Goal: Task Accomplishment & Management: Manage account settings

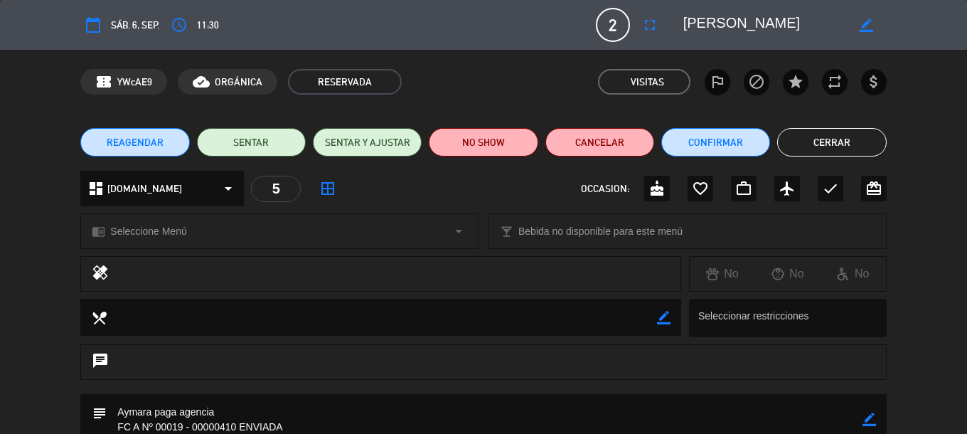
click at [833, 139] on button "Cerrar" at bounding box center [831, 142] width 109 height 28
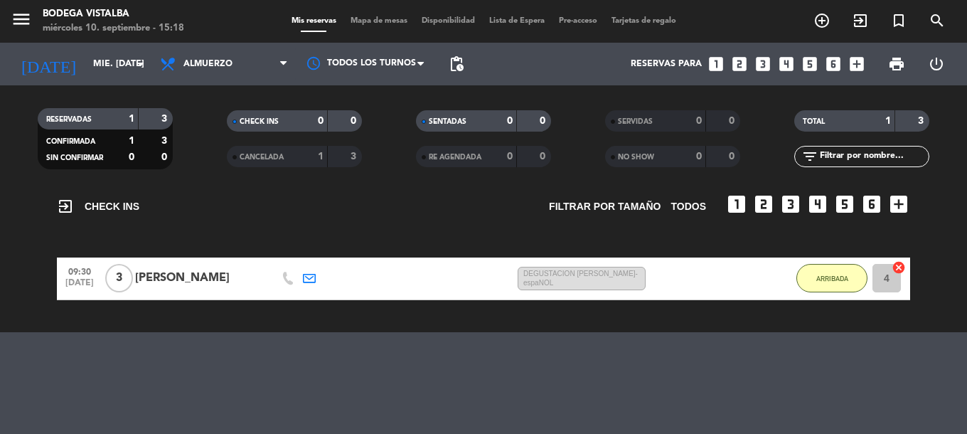
drag, startPoint x: 594, startPoint y: 212, endPoint x: 595, endPoint y: 263, distance: 51.2
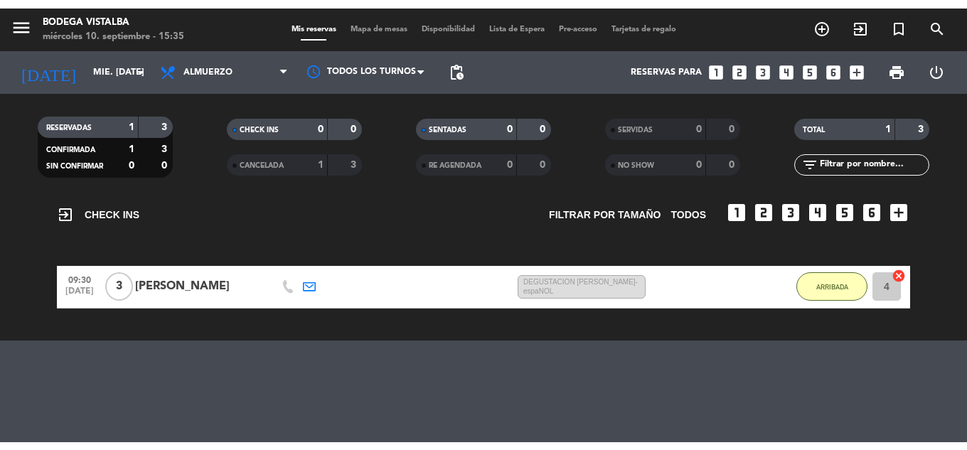
scroll to position [107, 0]
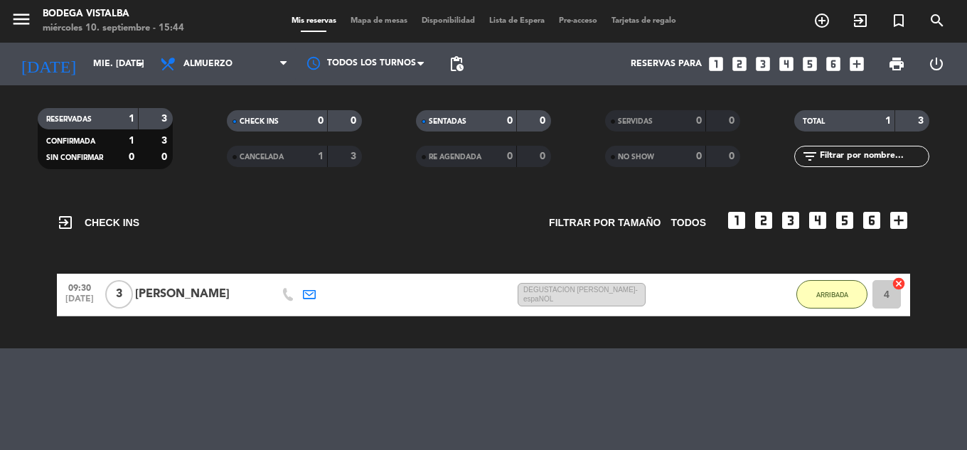
click at [747, 65] on icon "looks_two" at bounding box center [739, 64] width 18 height 18
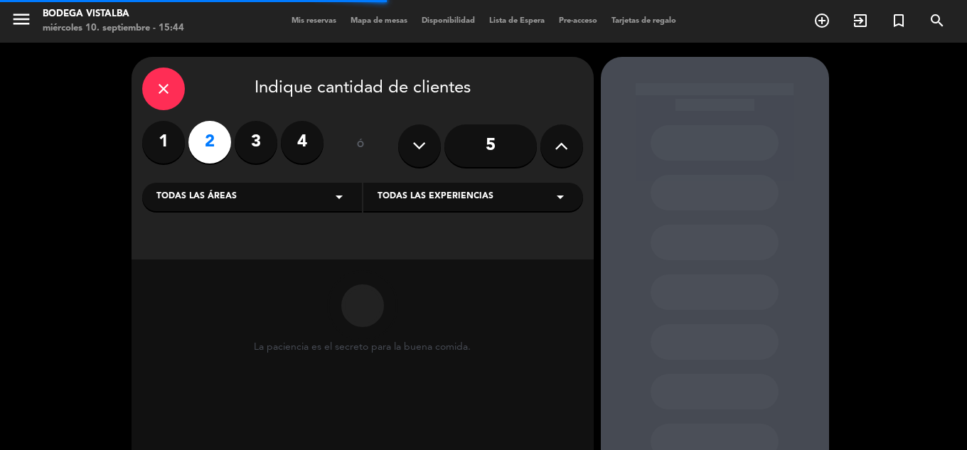
click at [277, 203] on div "Todas las áreas arrow_drop_down" at bounding box center [252, 197] width 220 height 28
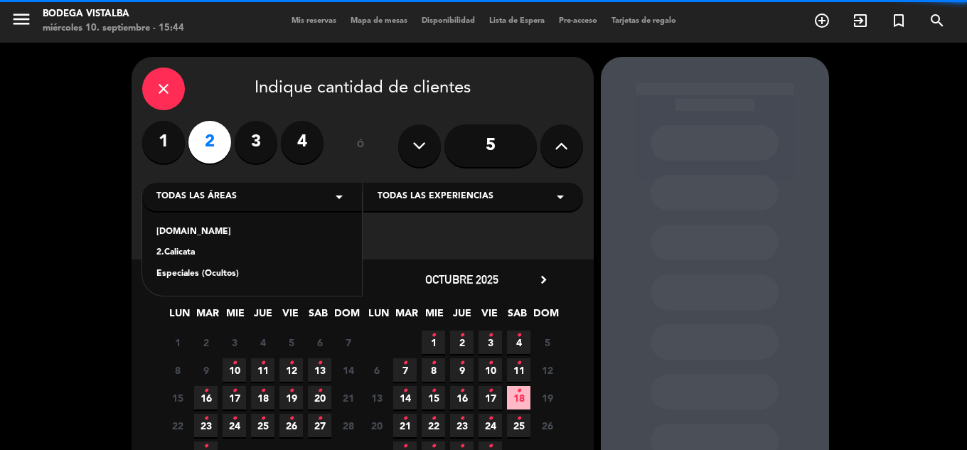
click at [232, 249] on div "2.Calicata" at bounding box center [251, 253] width 191 height 14
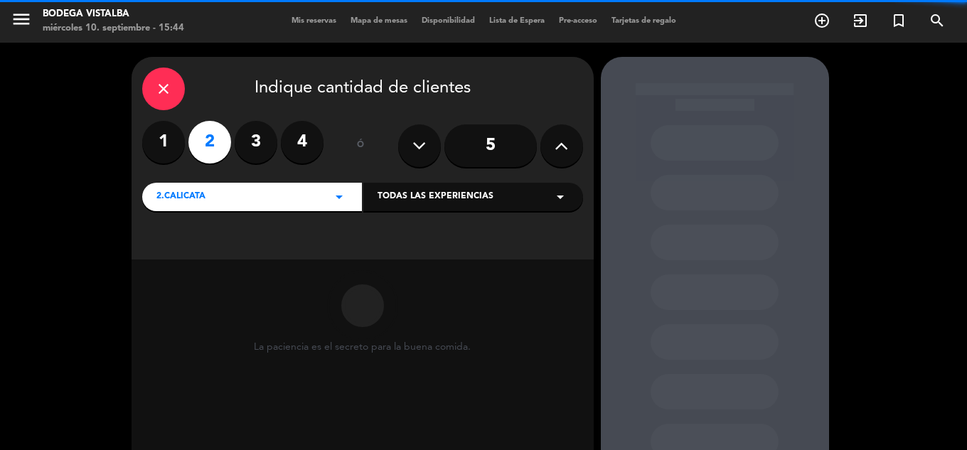
click at [454, 186] on div "Todas las experiencias arrow_drop_down" at bounding box center [473, 197] width 220 height 28
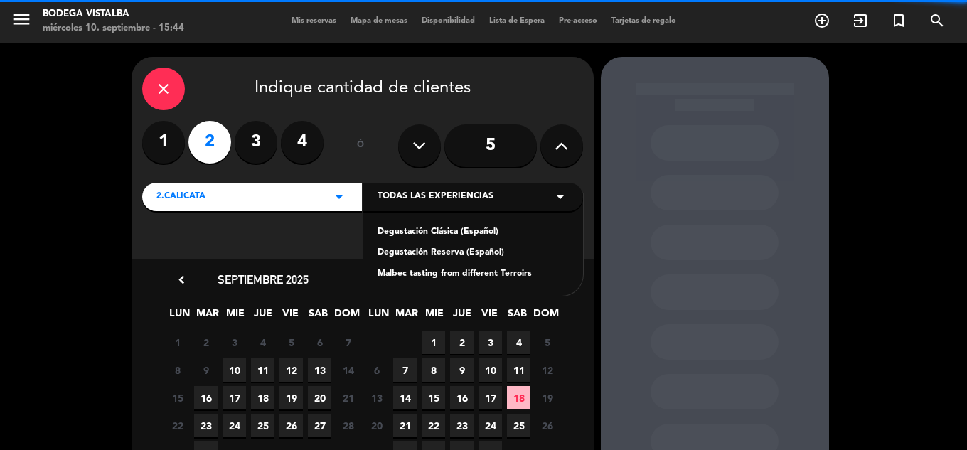
click at [441, 249] on div "Degustación Reserva (Español)" at bounding box center [472, 253] width 191 height 14
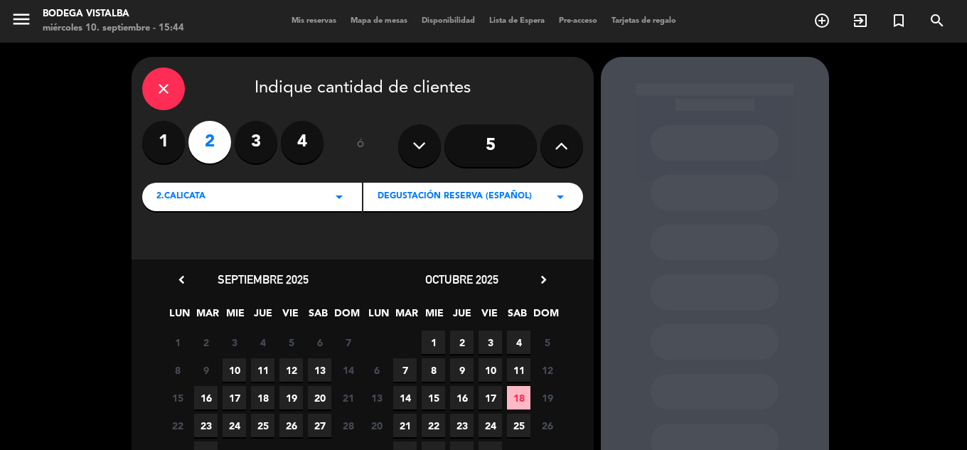
click at [238, 371] on span "10" at bounding box center [234, 369] width 23 height 23
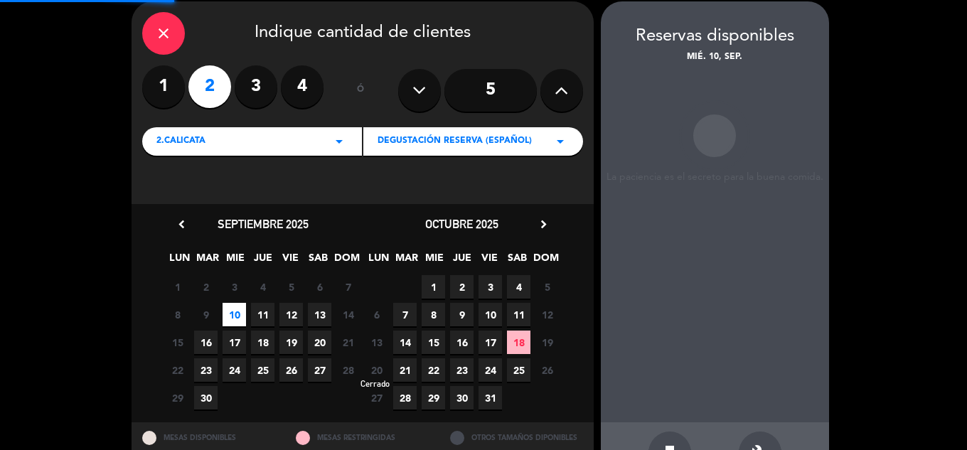
scroll to position [57, 0]
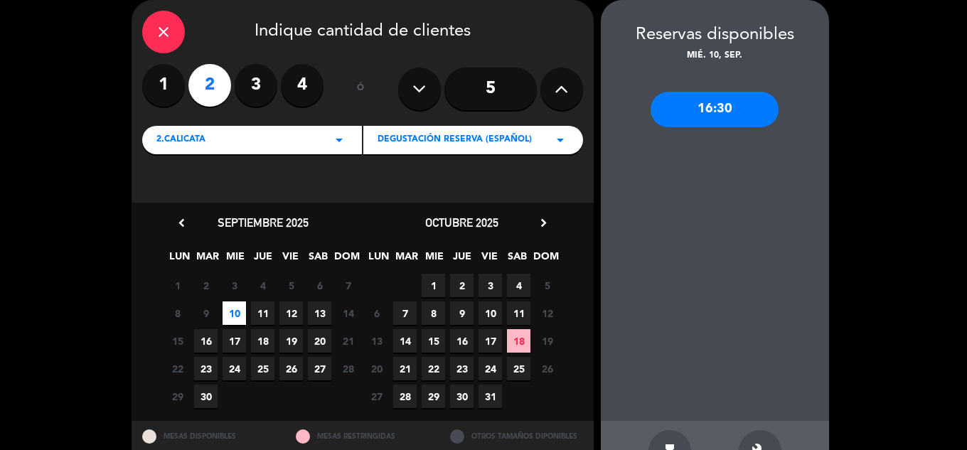
click at [708, 114] on div "16:30" at bounding box center [714, 110] width 128 height 36
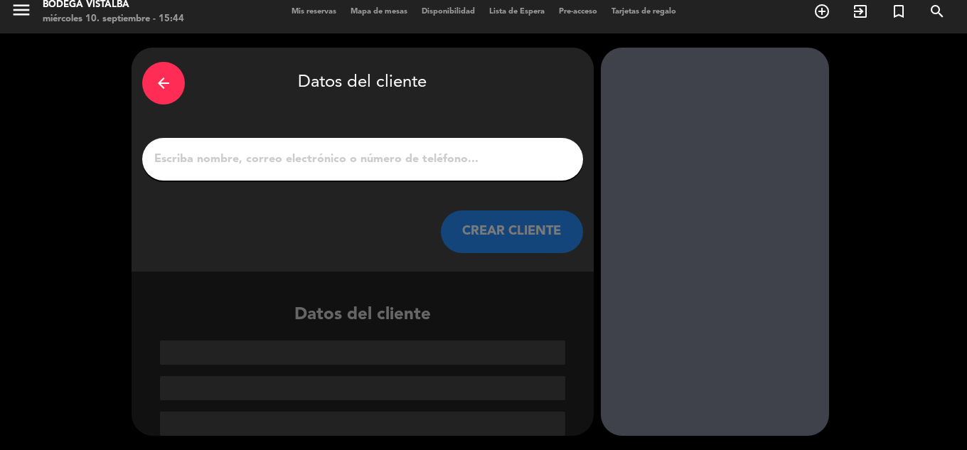
click at [454, 164] on input "1" at bounding box center [362, 159] width 419 height 20
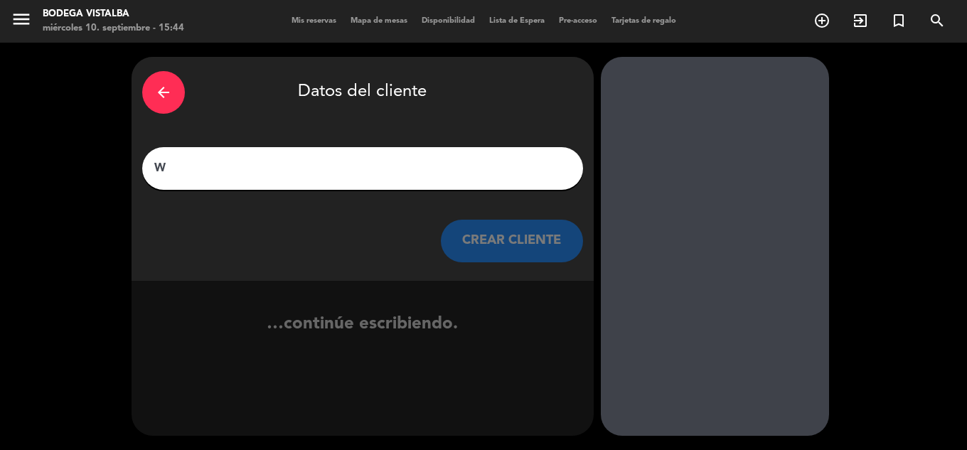
scroll to position [0, 0]
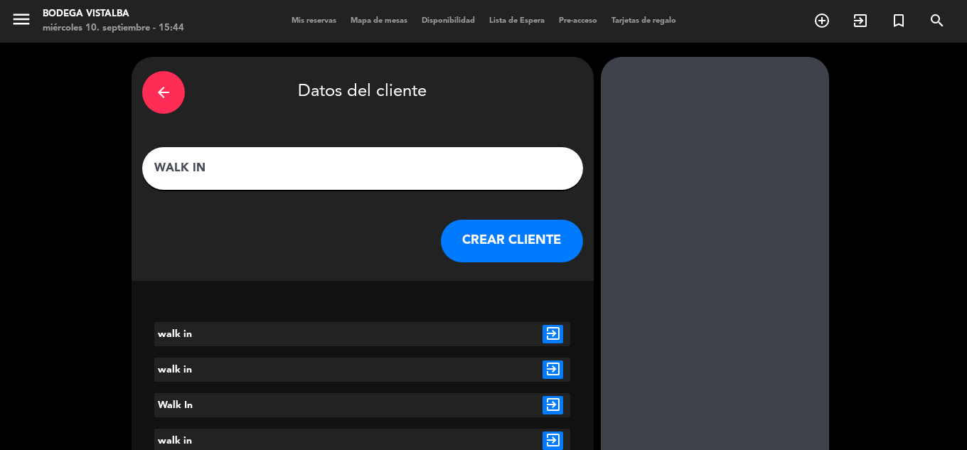
type input "WALK IN"
click at [505, 246] on button "CREAR CLIENTE" at bounding box center [512, 241] width 142 height 43
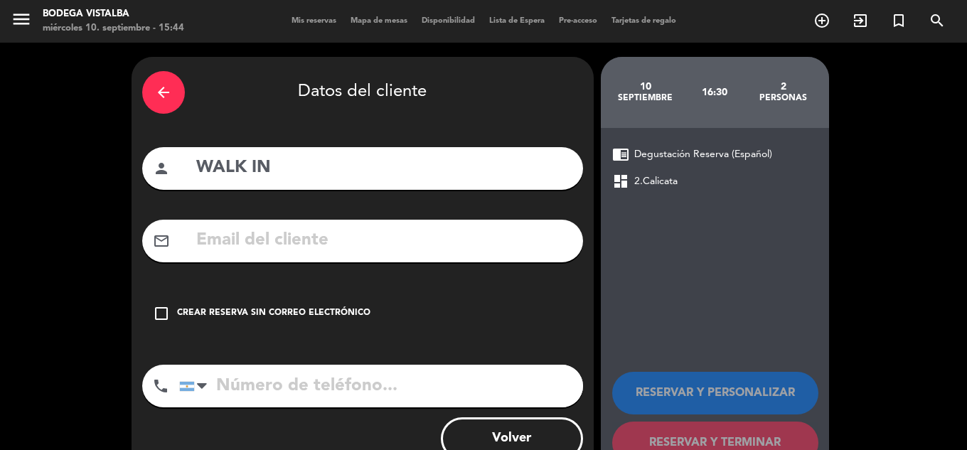
click at [359, 307] on div "Crear reserva sin correo electrónico" at bounding box center [273, 313] width 193 height 14
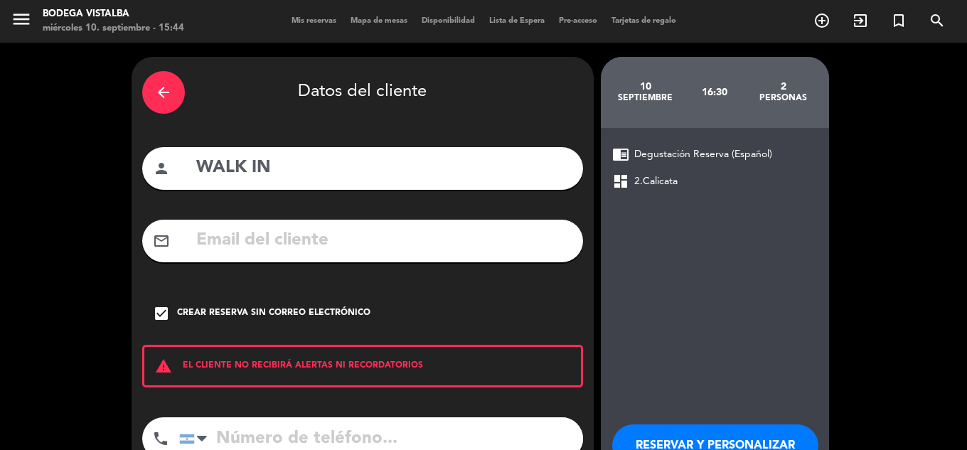
click at [663, 433] on button "RESERVAR Y PERSONALIZAR" at bounding box center [715, 445] width 206 height 43
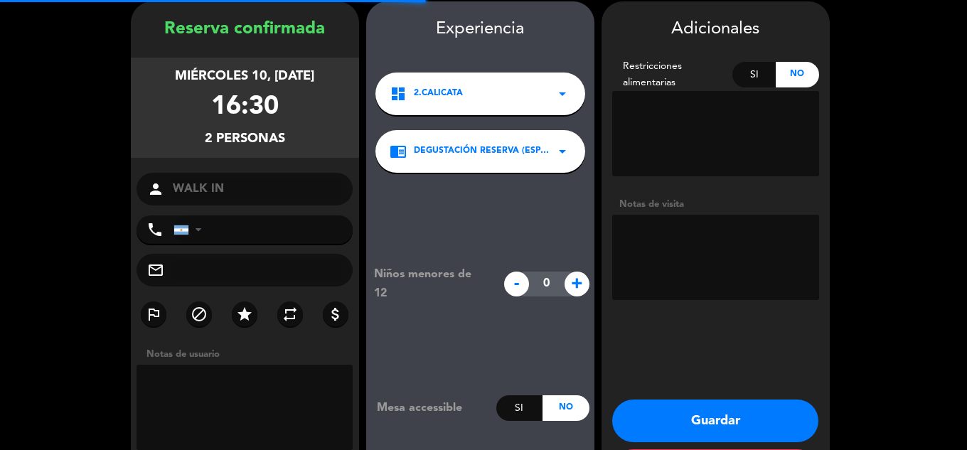
scroll to position [57, 0]
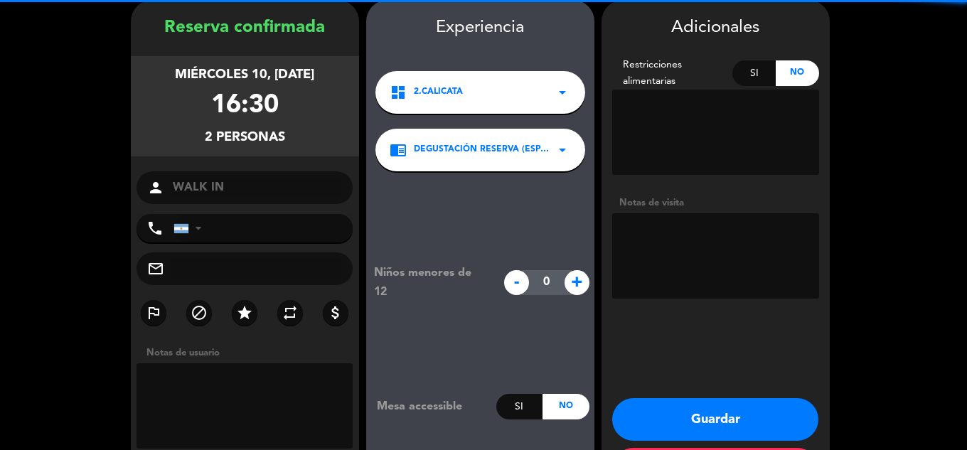
click at [706, 419] on button "Guardar" at bounding box center [715, 419] width 206 height 43
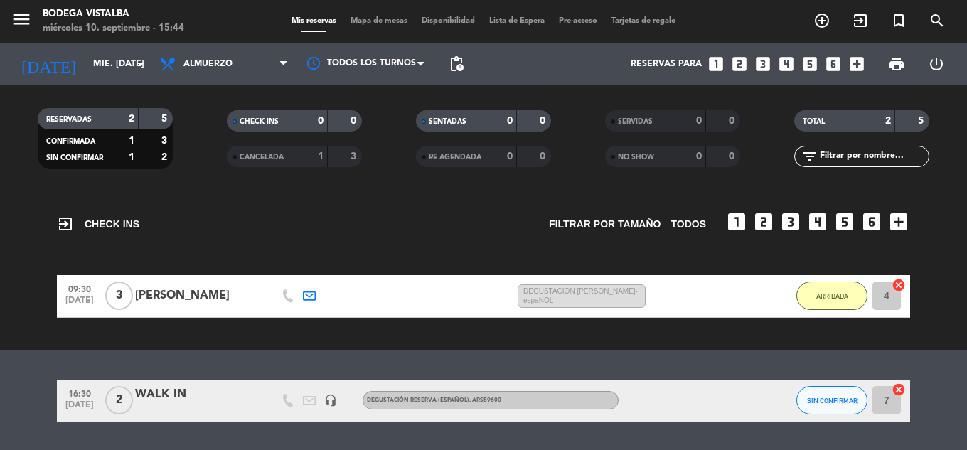
drag, startPoint x: 441, startPoint y: 318, endPoint x: 465, endPoint y: 387, distance: 72.4
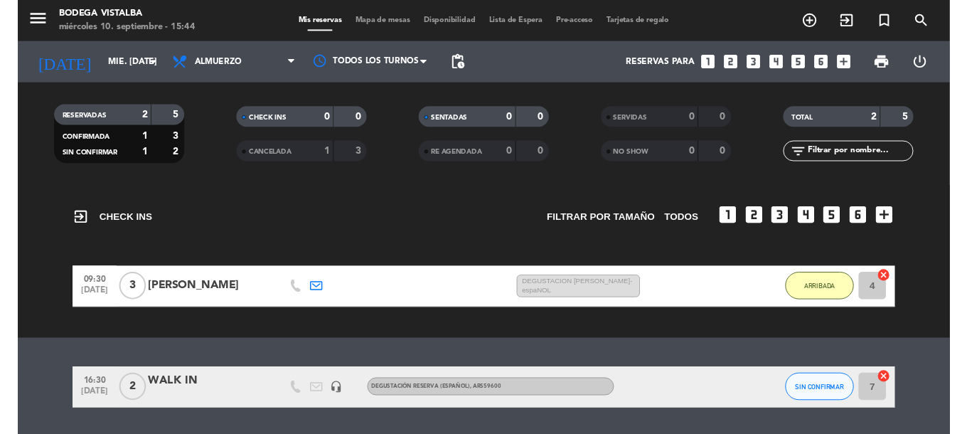
scroll to position [149, 0]
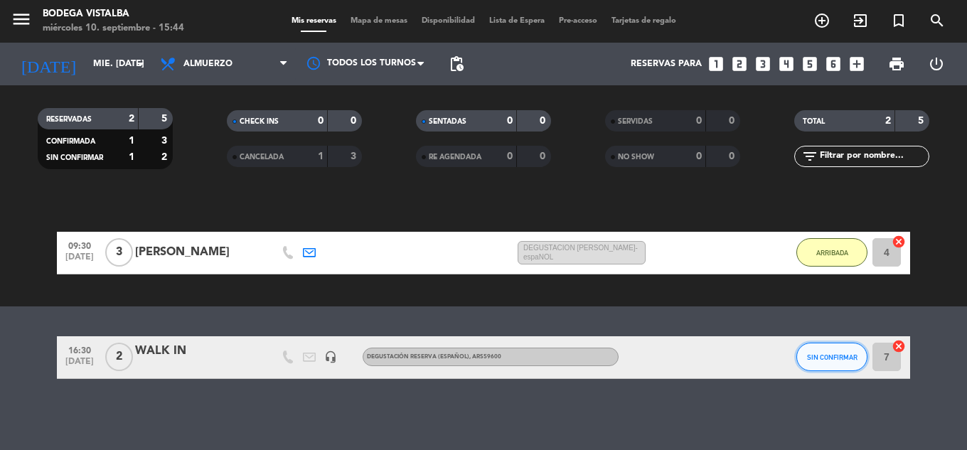
click at [837, 369] on button "SIN CONFIRMAR" at bounding box center [831, 357] width 71 height 28
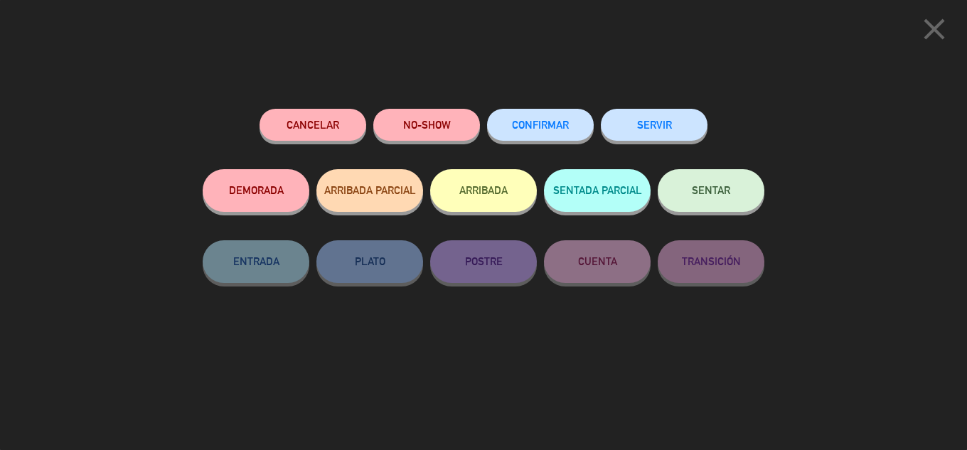
click at [485, 201] on button "ARRIBADA" at bounding box center [483, 190] width 107 height 43
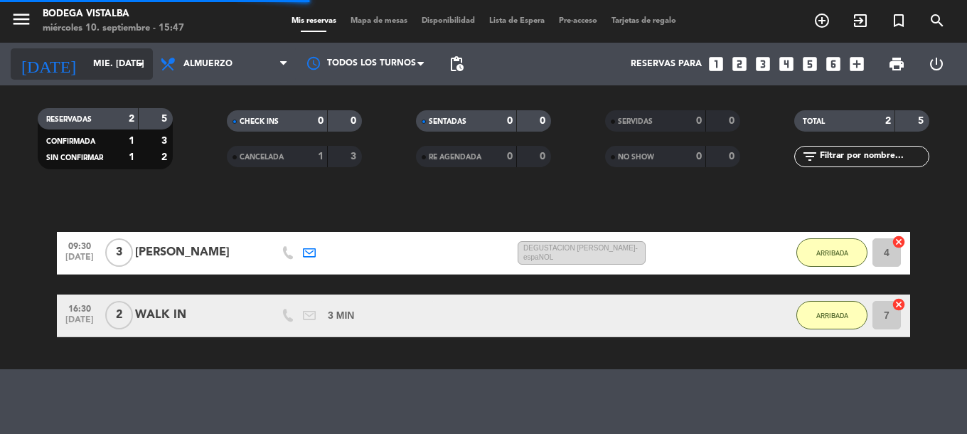
click at [124, 78] on div "[DATE] mié. [DATE] arrow_drop_down" at bounding box center [82, 63] width 142 height 31
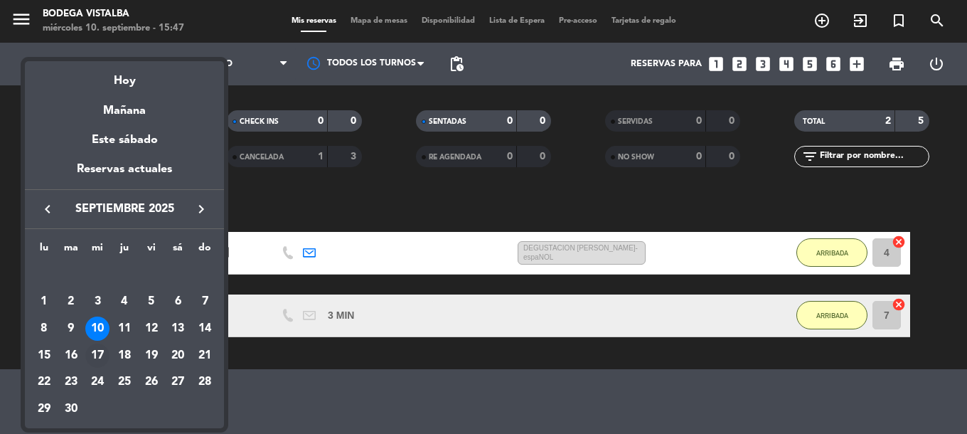
click at [96, 352] on div "17" at bounding box center [97, 355] width 24 height 24
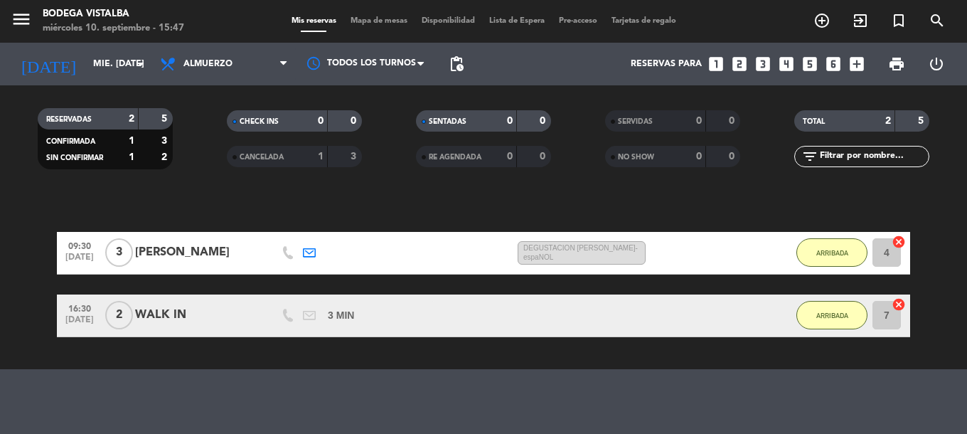
type input "mié. [DATE]"
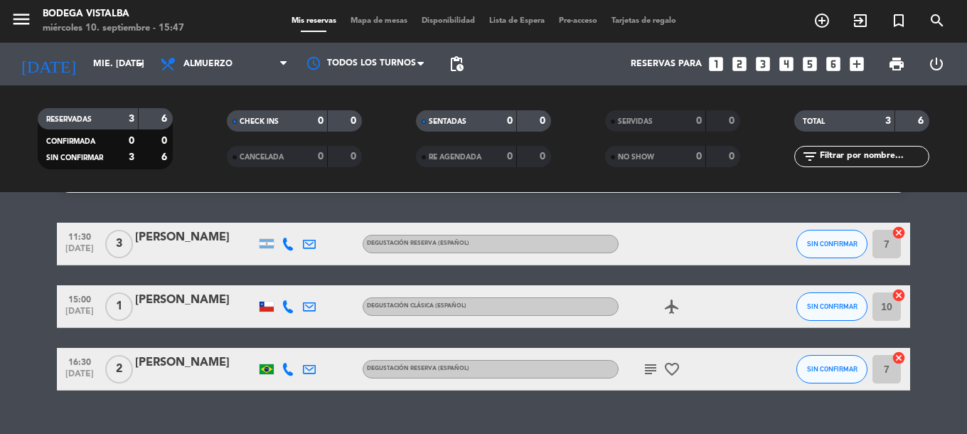
scroll to position [63, 0]
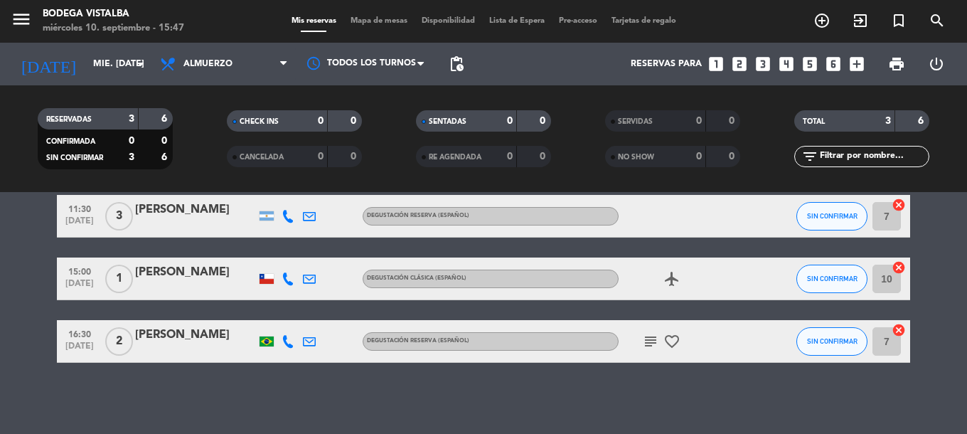
drag, startPoint x: 127, startPoint y: 298, endPoint x: 116, endPoint y: 373, distance: 76.1
click at [646, 341] on icon "subject" at bounding box center [650, 341] width 17 height 17
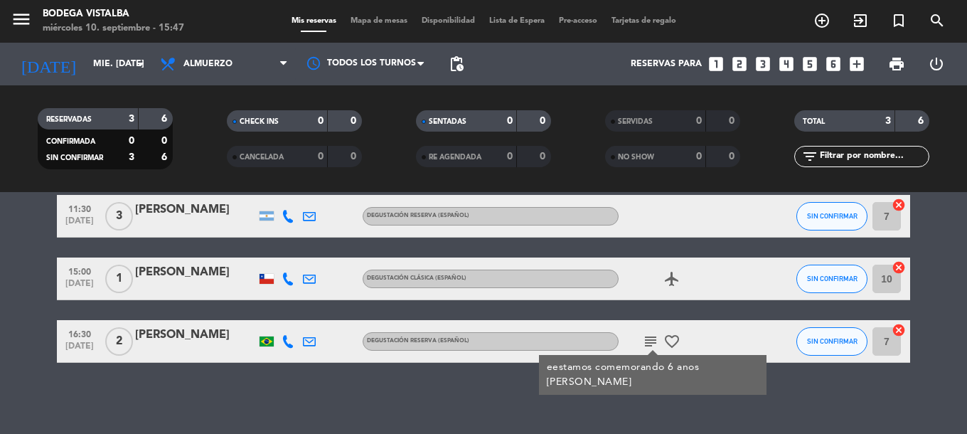
click at [646, 341] on icon "subject" at bounding box center [650, 341] width 17 height 17
